Goal: Information Seeking & Learning: Find specific fact

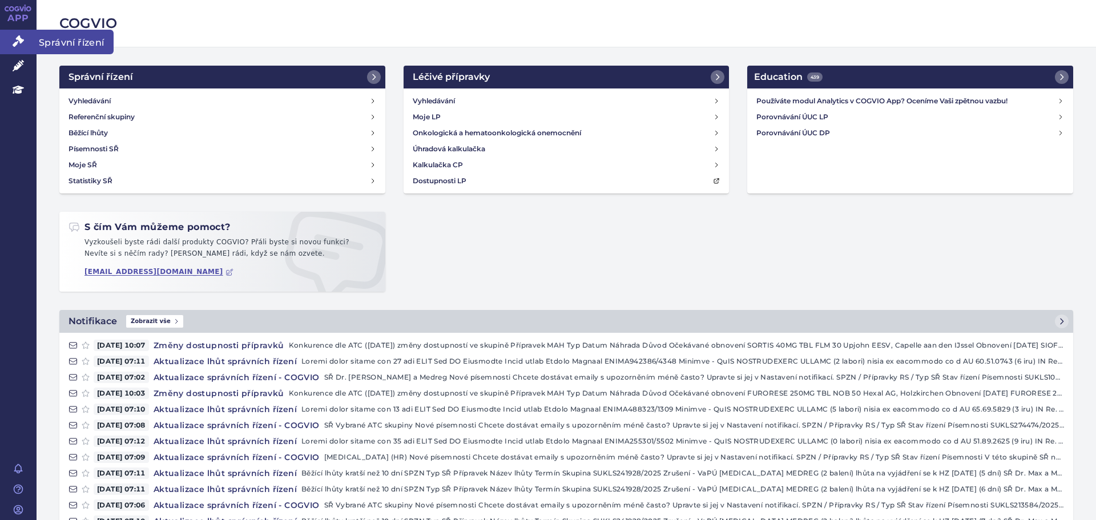
click at [14, 38] on icon at bounding box center [18, 40] width 11 height 11
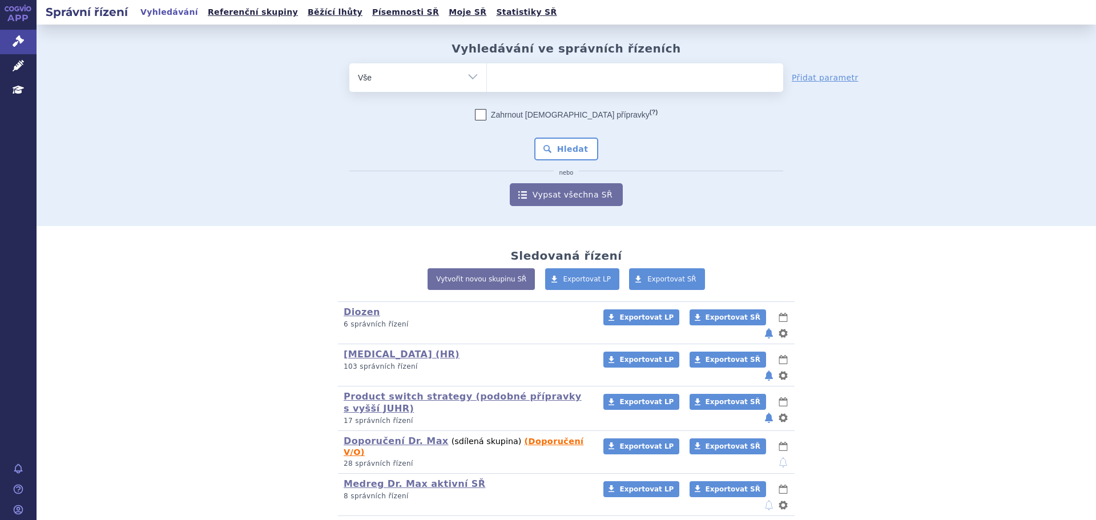
click at [538, 78] on ul at bounding box center [635, 75] width 296 height 24
click at [487, 78] on select at bounding box center [486, 77] width 1 height 29
type input "dio"
type input "dioze"
type input "diozen"
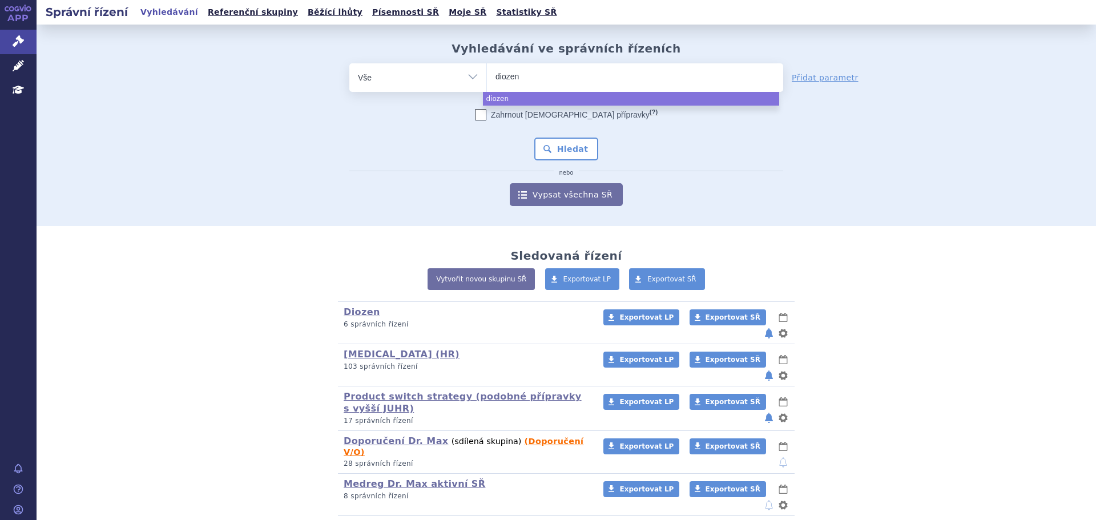
type input "diozen f"
type input "diozen fort"
type input "diozen forte"
select select "diozen forte"
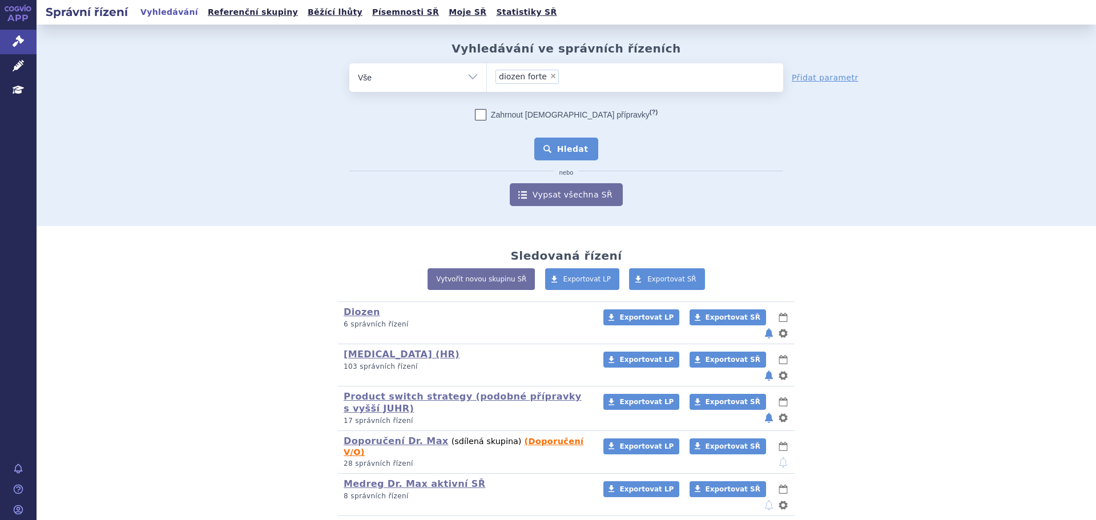
drag, startPoint x: 546, startPoint y: 154, endPoint x: 318, endPoint y: 224, distance: 238.6
click at [546, 154] on button "Hledat" at bounding box center [566, 149] width 65 height 23
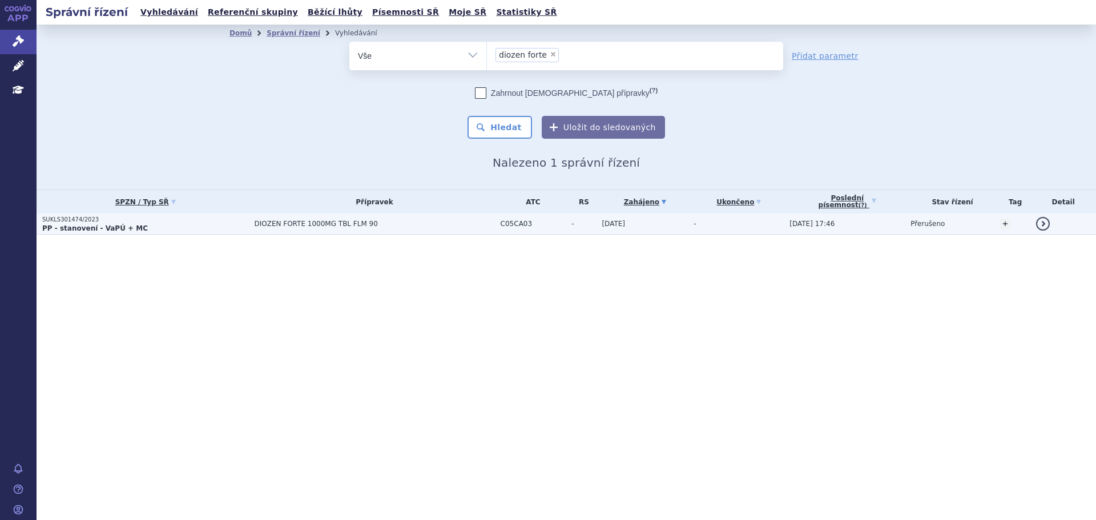
click at [188, 228] on p "PP - stanovení - VaPÚ + MC" at bounding box center [145, 228] width 206 height 9
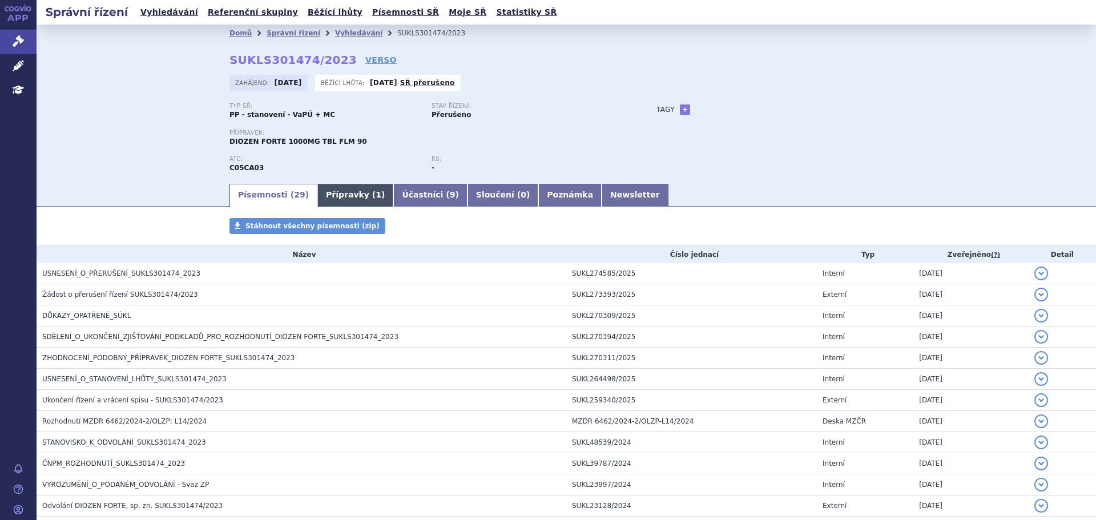
click at [317, 198] on link "Přípravky ( 1 )" at bounding box center [355, 195] width 76 height 23
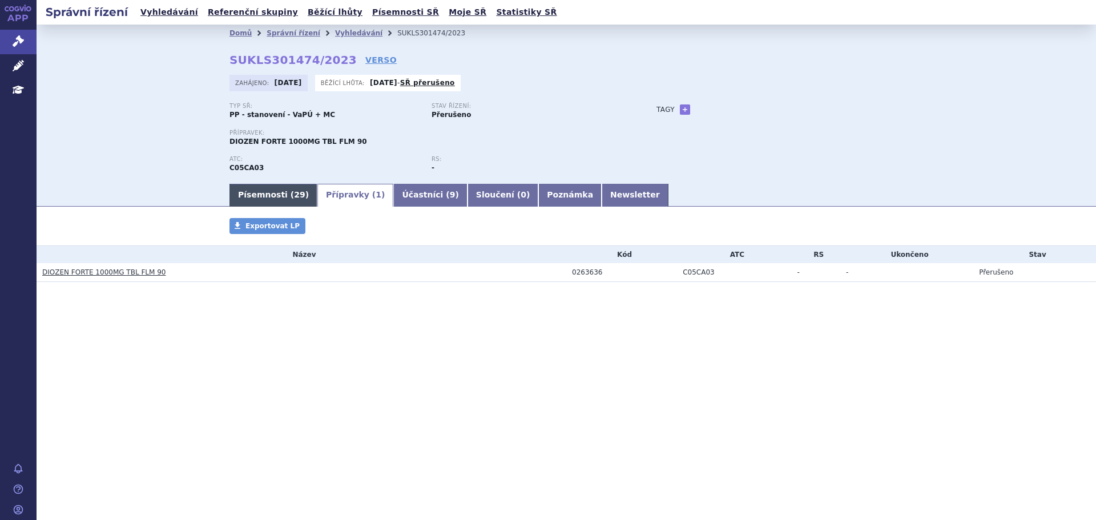
click at [264, 191] on link "Písemnosti ( 29 )" at bounding box center [274, 195] width 88 height 23
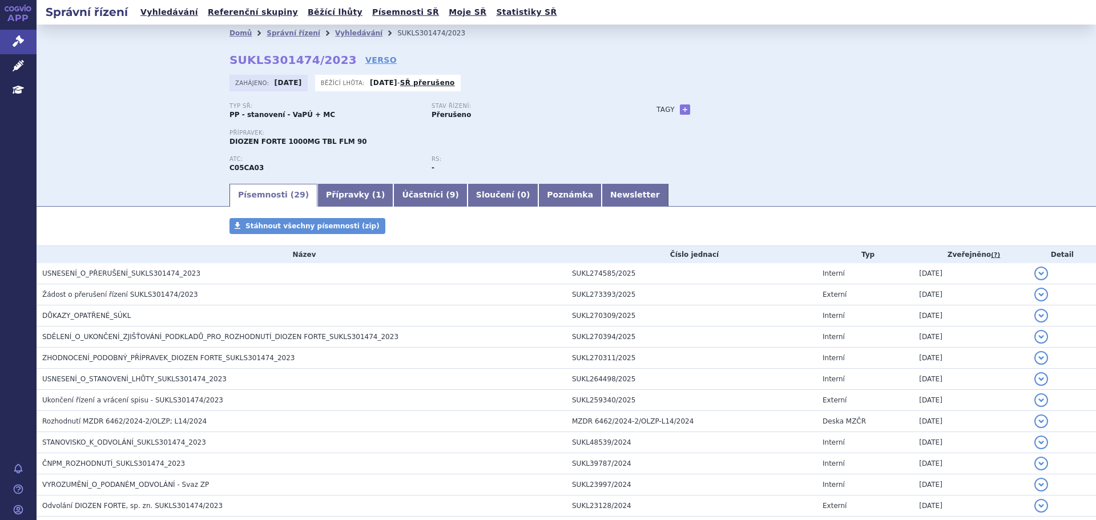
click at [233, 170] on strong "C05CA03" at bounding box center [247, 168] width 34 height 8
copy strong "C05CA03"
drag, startPoint x: 280, startPoint y: 34, endPoint x: 294, endPoint y: 39, distance: 14.8
click at [280, 34] on link "Správní řízení" at bounding box center [294, 33] width 54 height 8
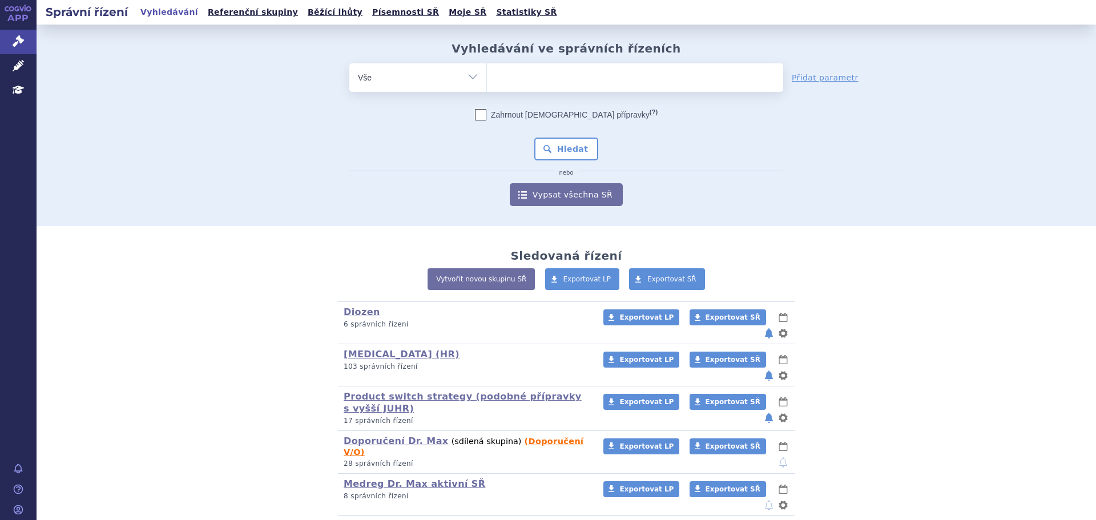
click at [473, 78] on select "Vše Spisová značka Typ SŘ Přípravek/SUKL kód Účastník/Držitel" at bounding box center [417, 76] width 137 height 26
select select "filter-atc-group"
click at [349, 63] on select "Vše Spisová značka Typ SŘ Přípravek/SUKL kód Účastník/Držitel" at bounding box center [417, 76] width 137 height 26
click at [522, 75] on ul at bounding box center [635, 75] width 296 height 24
click at [487, 75] on select at bounding box center [486, 77] width 1 height 29
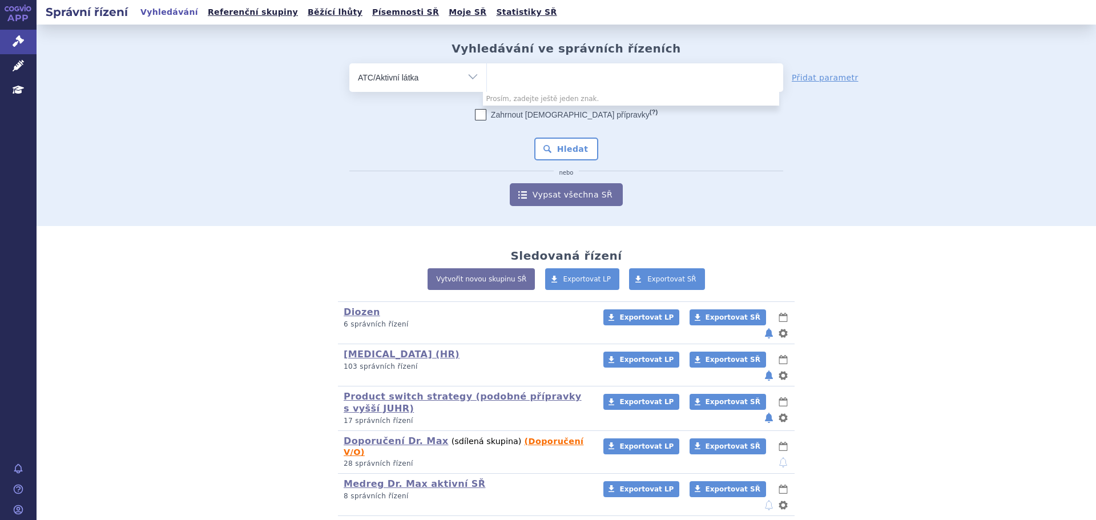
paste input "C05CA03"
type input "C05CA03"
select select "C05CA03"
click at [558, 155] on button "Hledat" at bounding box center [566, 149] width 65 height 23
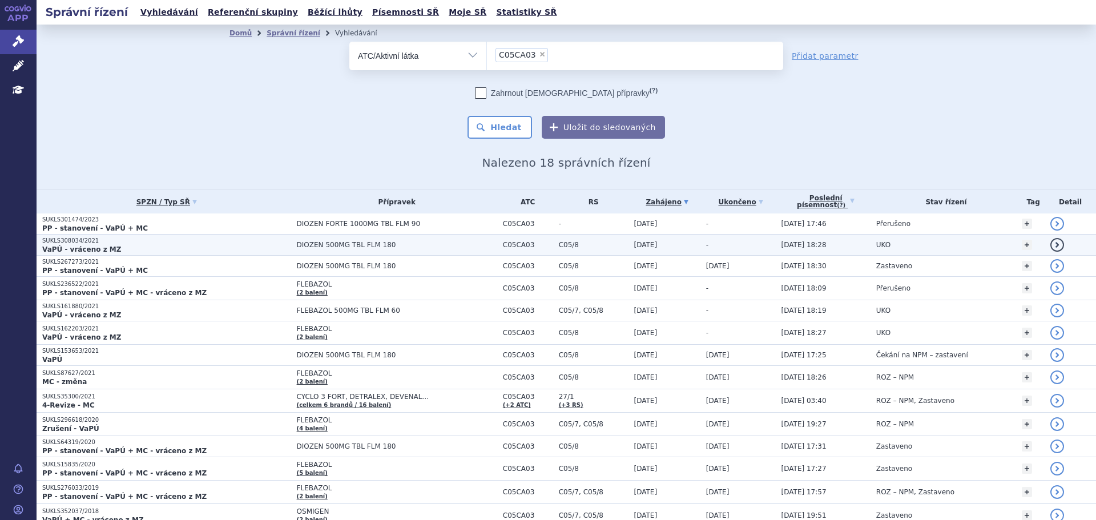
click at [155, 243] on p "SUKLS308034/2021" at bounding box center [166, 241] width 249 height 8
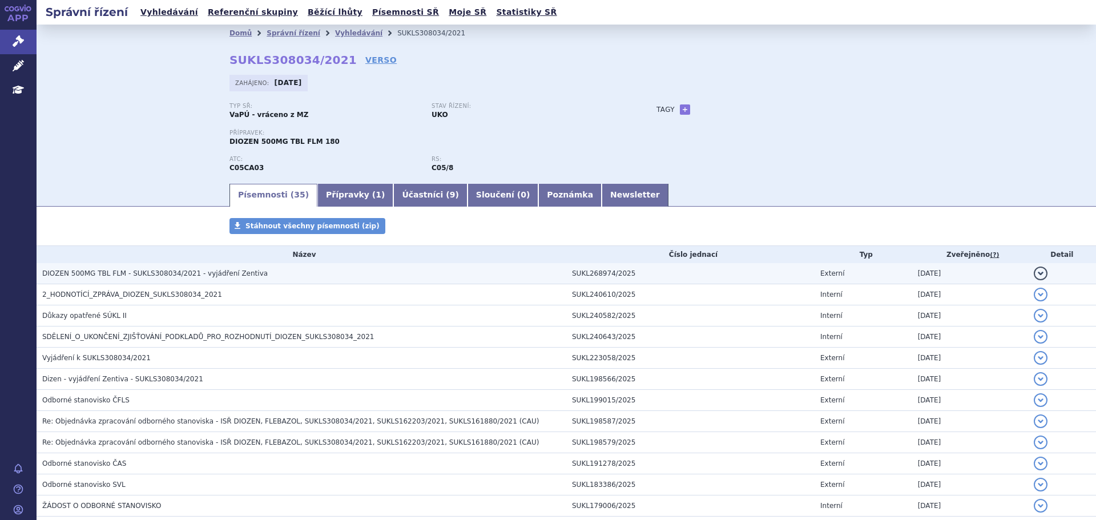
click at [132, 272] on span "DIOZEN 500MG TBL FLM - SUKLS308034/2021 - vyjádření Zentiva" at bounding box center [155, 273] width 226 height 8
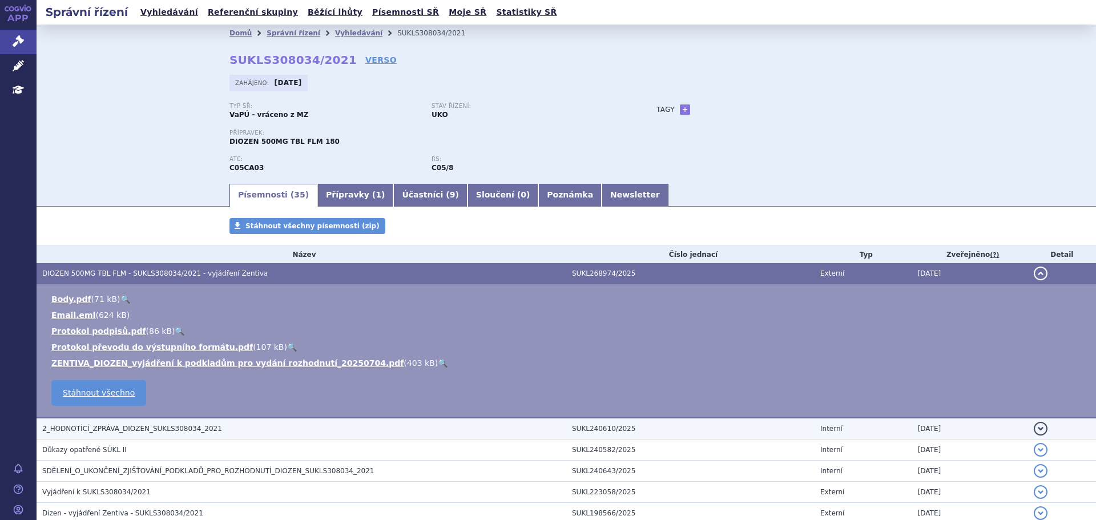
click at [198, 422] on td "2_HODNOTÍCÍ_ZPRÁVA_DIOZEN_SUKLS308034_2021" at bounding box center [302, 429] width 530 height 22
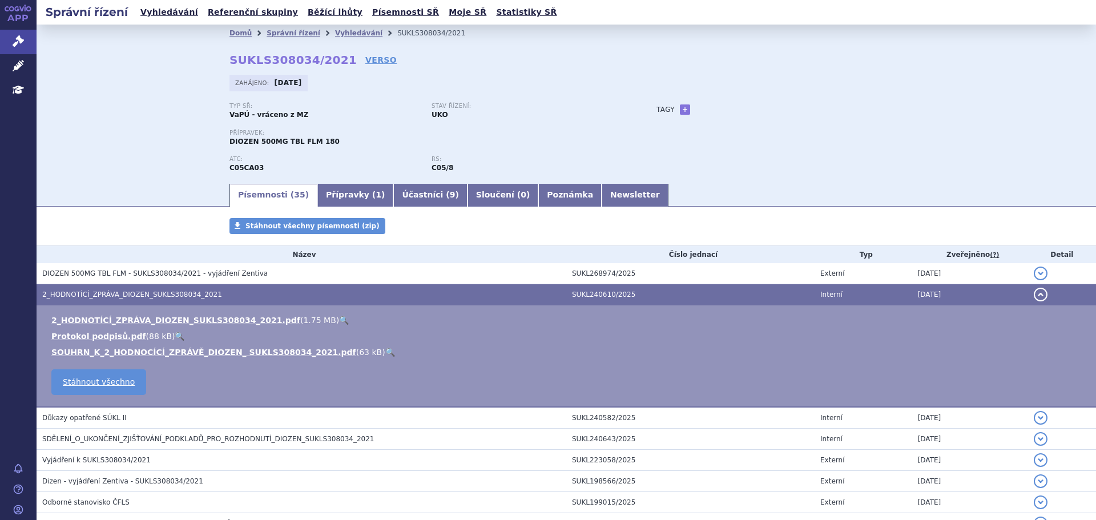
click at [385, 351] on link "🔍" at bounding box center [390, 352] width 10 height 9
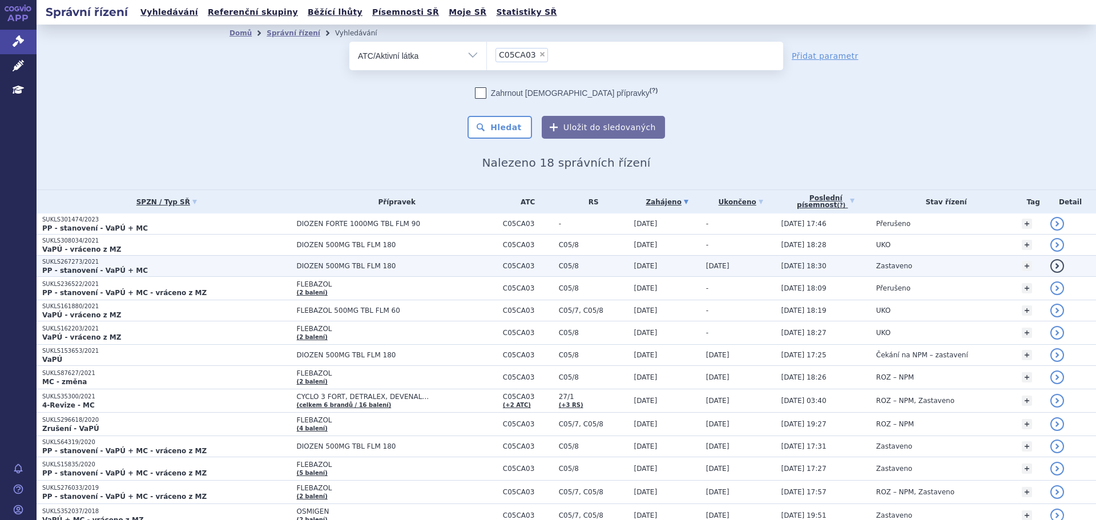
click at [265, 262] on p "SUKLS267273/2021" at bounding box center [166, 262] width 249 height 8
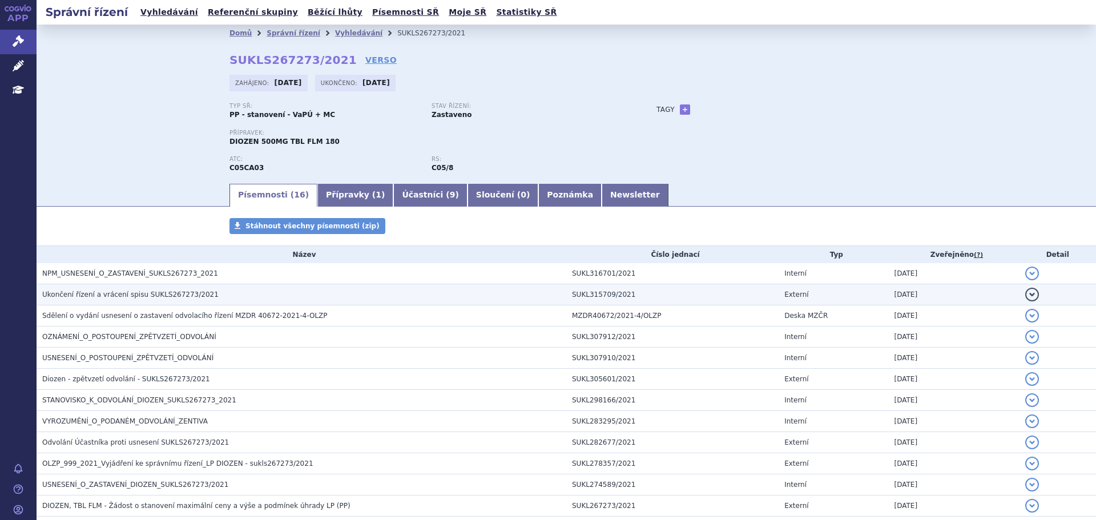
click at [217, 299] on h3 "Ukončení řízení a vrácení spisu SUKLS267273/2021" at bounding box center [304, 294] width 524 height 11
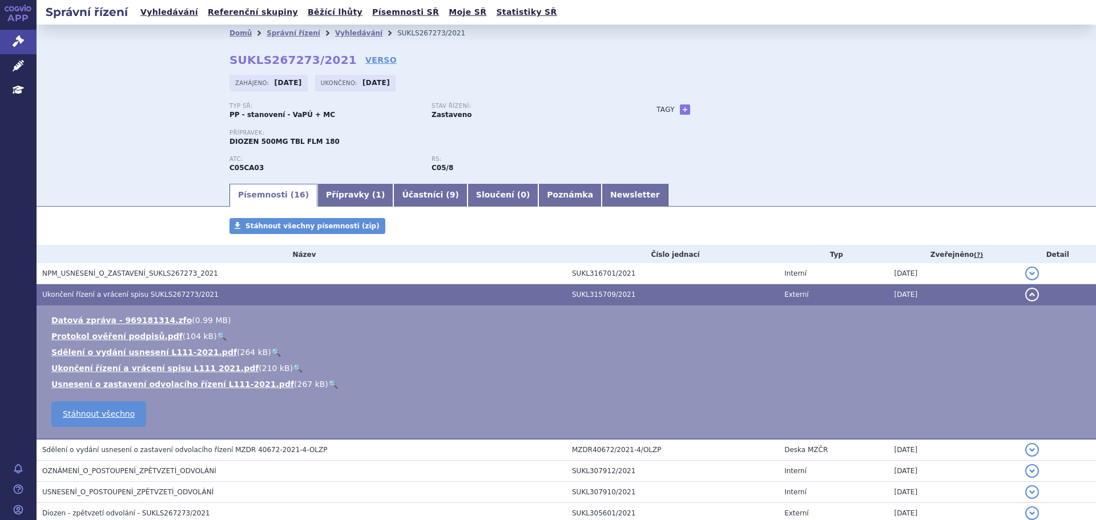
click at [328, 386] on link "🔍" at bounding box center [333, 384] width 10 height 9
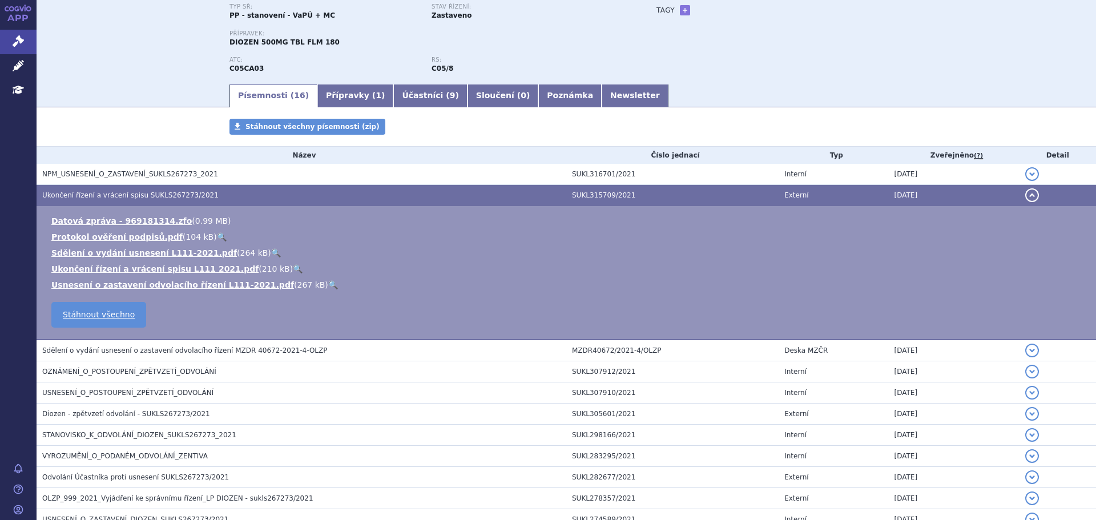
scroll to position [228, 0]
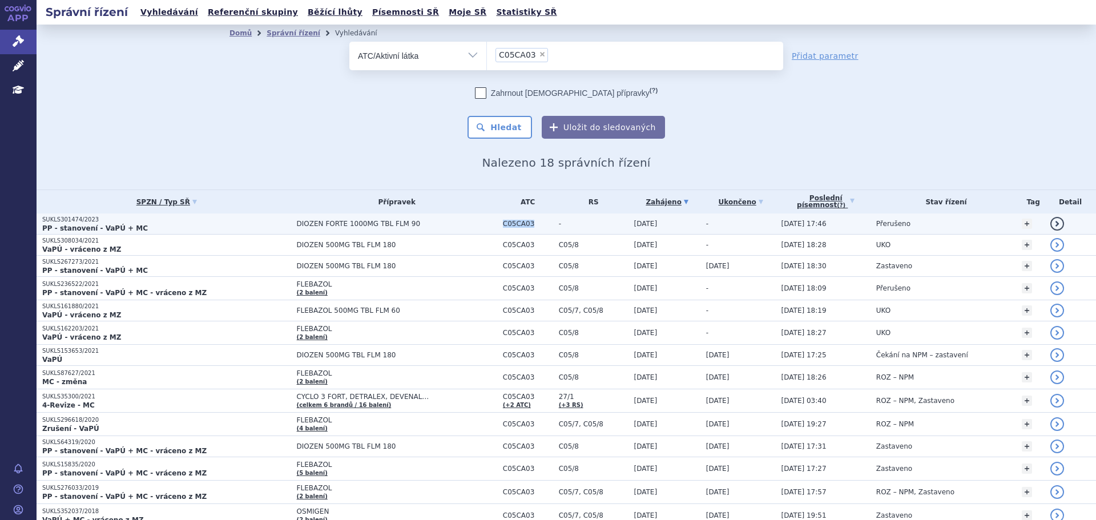
drag, startPoint x: 514, startPoint y: 227, endPoint x: 489, endPoint y: 226, distance: 25.7
click at [503, 226] on span "C05CA03" at bounding box center [528, 224] width 50 height 8
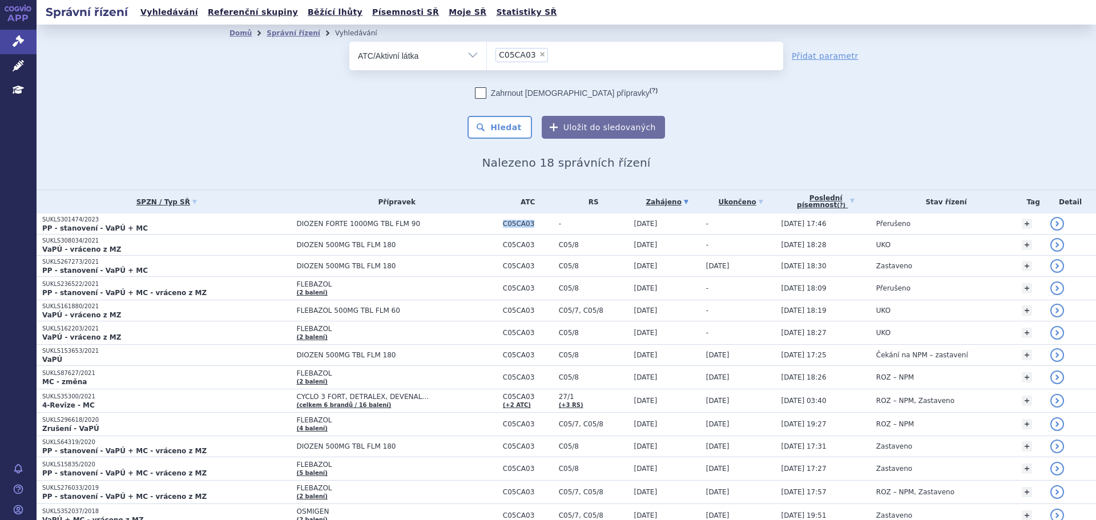
copy span "C05CA03"
